Goal: Check status: Check status

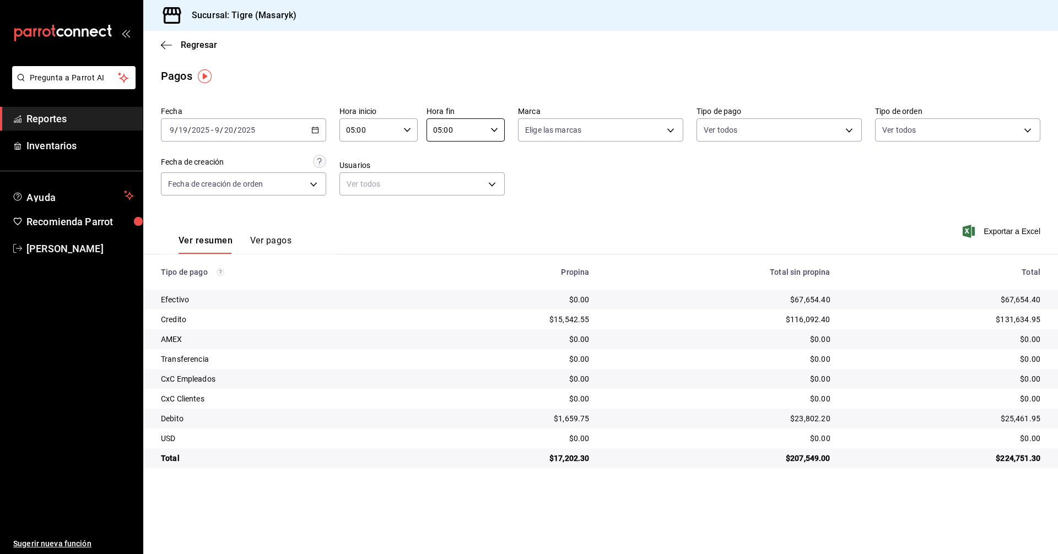
click at [313, 128] on \(Stroke\) "button" at bounding box center [315, 130] width 7 height 6
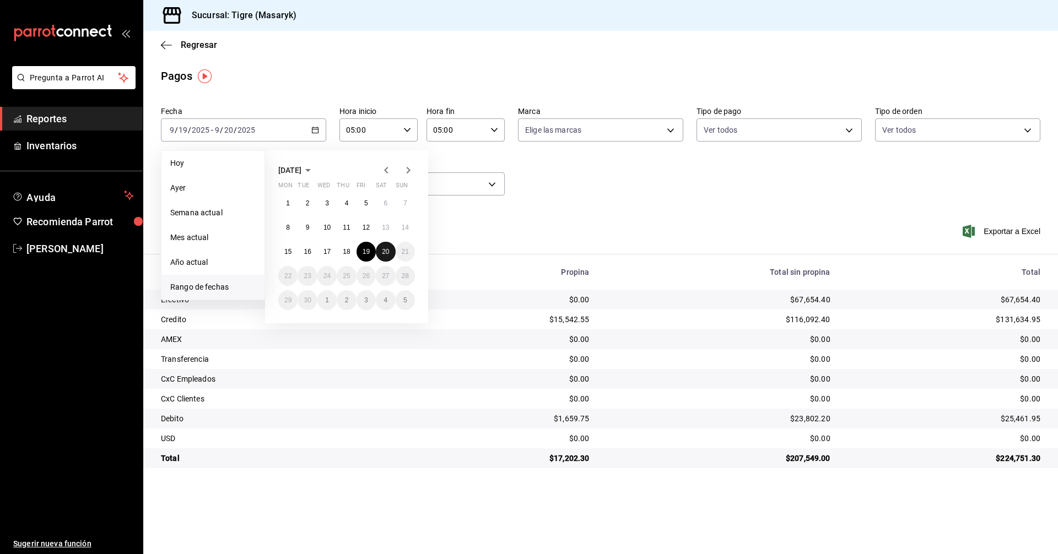
click at [387, 252] on abbr "20" at bounding box center [385, 252] width 7 height 8
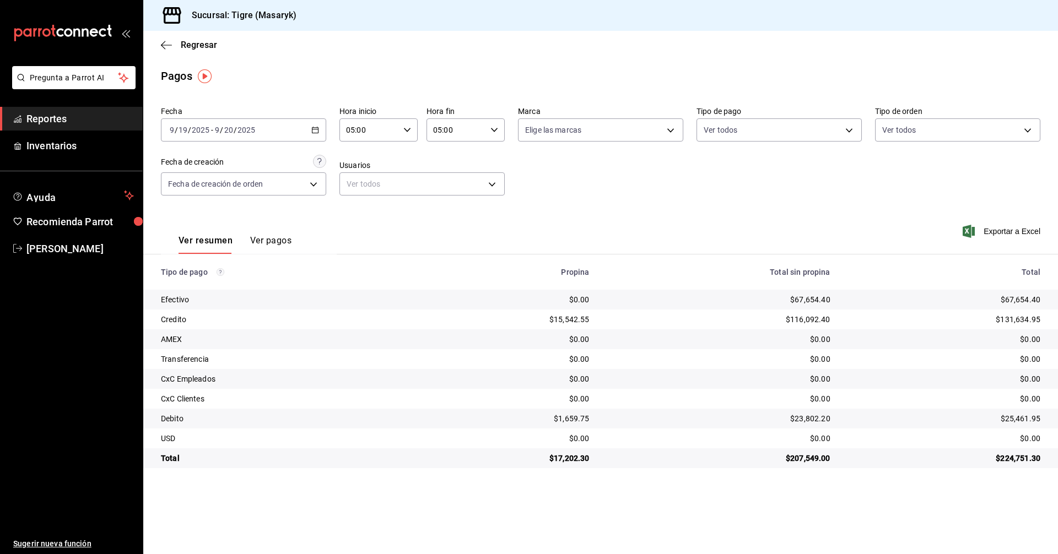
click at [385, 137] on input "05:00" at bounding box center [369, 130] width 60 height 22
click at [360, 213] on span "05" at bounding box center [358, 213] width 21 height 9
click at [161, 46] on div at bounding box center [529, 277] width 1058 height 554
click at [161, 46] on icon "button" at bounding box center [166, 45] width 11 height 10
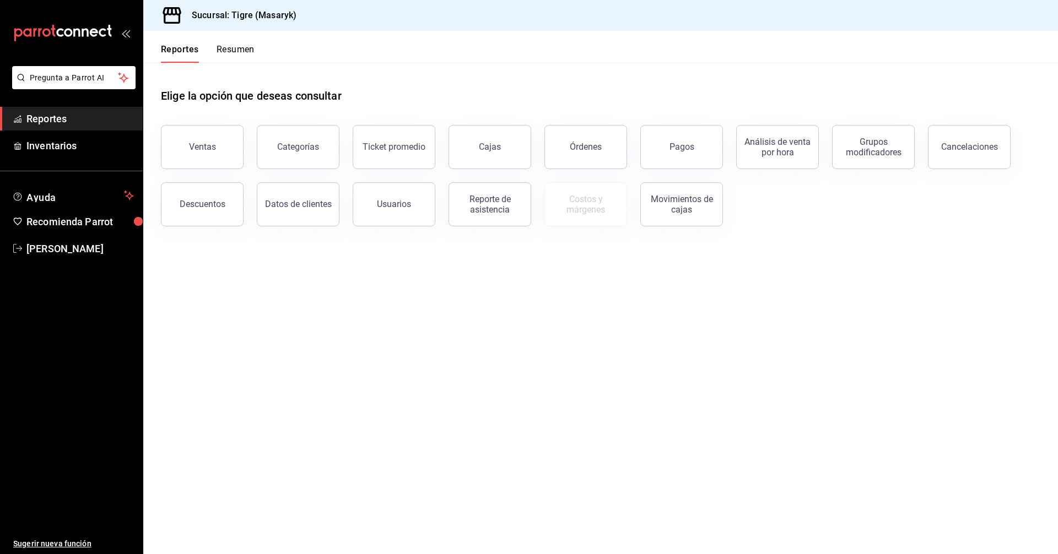
click at [246, 48] on button "Resumen" at bounding box center [236, 53] width 38 height 19
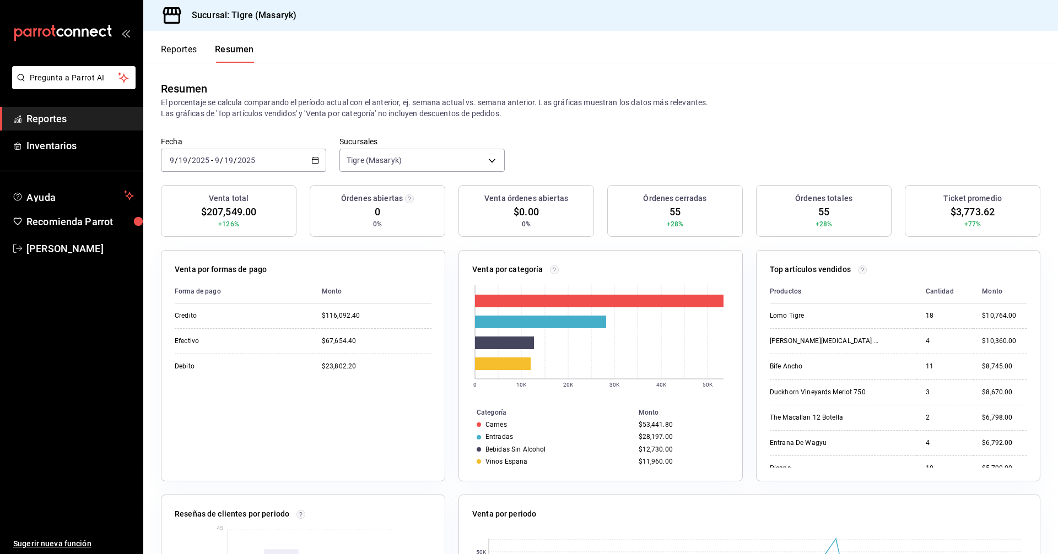
click at [313, 154] on div "[DATE] [DATE] - [DATE] [DATE]" at bounding box center [243, 160] width 165 height 23
click at [203, 198] on span "Hoy" at bounding box center [212, 194] width 85 height 12
click at [311, 155] on div "[DATE] [DATE] - [DATE] [DATE]" at bounding box center [243, 160] width 165 height 23
click at [237, 318] on span "Rango de fechas" at bounding box center [212, 318] width 85 height 12
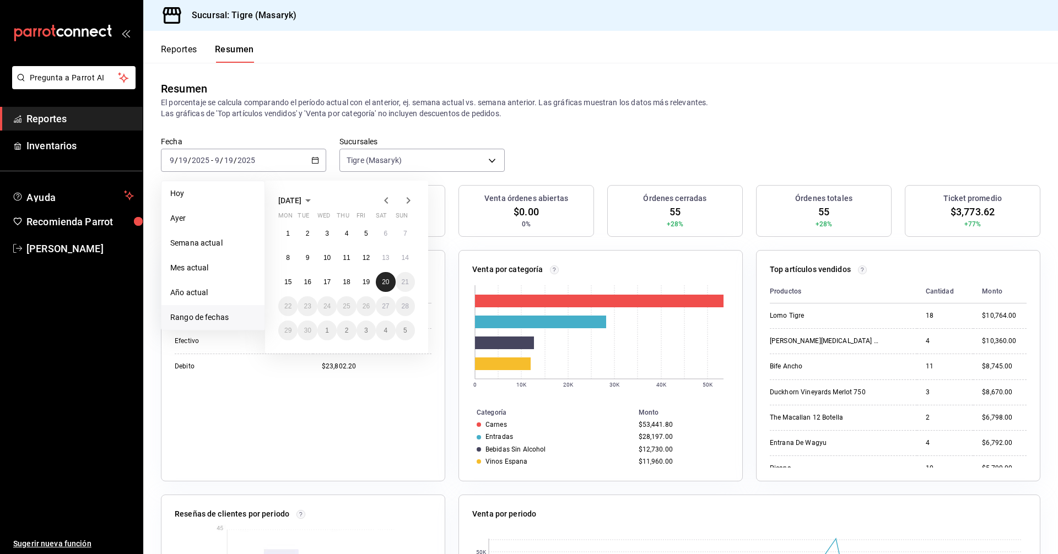
click at [390, 279] on button "20" at bounding box center [385, 282] width 19 height 20
click at [383, 288] on button "20" at bounding box center [385, 282] width 19 height 20
